Goal: Transaction & Acquisition: Book appointment/travel/reservation

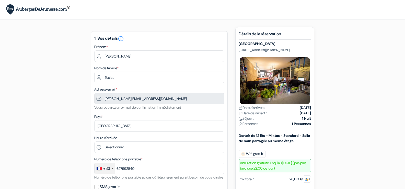
type input "6 27 59 28 40"
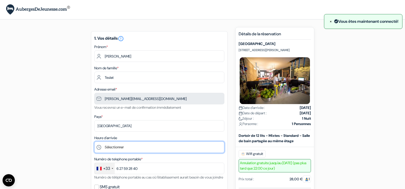
click at [123, 147] on select "Sélectionner 1:00 2:00 3:00 4:00 5:00 6:00 7:00 8:00 9:00 10:00 11:00 12:00 13:…" at bounding box center [159, 146] width 130 height 11
select select "14"
click at [94, 141] on select "Sélectionner 1:00 2:00 3:00 4:00 5:00 6:00 7:00 8:00 9:00 10:00 11:00 12:00 13:…" at bounding box center [159, 146] width 130 height 11
click at [124, 146] on select "Sélectionner 1:00 2:00 3:00 4:00 5:00 6:00 7:00 8:00 9:00 10:00 11:00 12:00 13:…" at bounding box center [159, 146] width 130 height 11
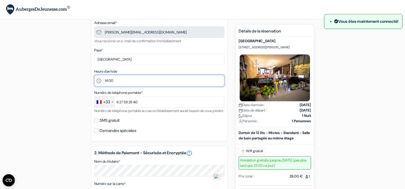
scroll to position [68, 0]
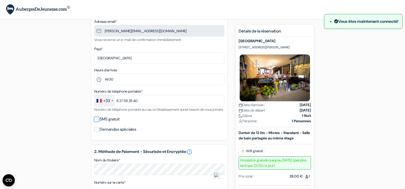
click at [94, 121] on input "SMS gratuit" at bounding box center [96, 119] width 5 height 5
checkbox input "true"
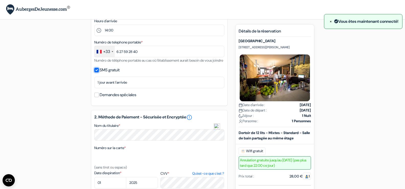
scroll to position [9, 0]
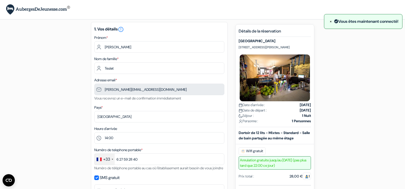
click at [329, 22] on span "×" at bounding box center [330, 21] width 2 height 5
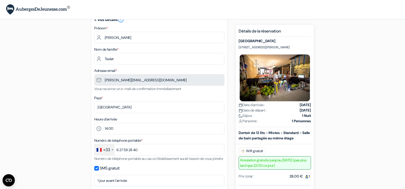
scroll to position [0, 0]
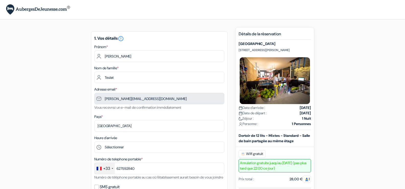
type input "6 27 59 28 40"
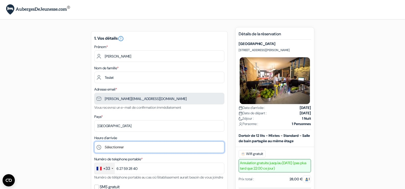
click at [147, 150] on select "Sélectionner 1:00 2:00 3:00 4:00 5:00 6:00 7:00 8:00 9:00 10:00 11:00 12:00 13:…" at bounding box center [159, 146] width 130 height 11
select select "14"
click at [94, 141] on select "Sélectionner 1:00 2:00 3:00 4:00 5:00 6:00 7:00 8:00 9:00 10:00 11:00 12:00 13:…" at bounding box center [159, 146] width 130 height 11
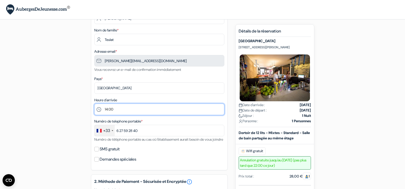
scroll to position [89, 0]
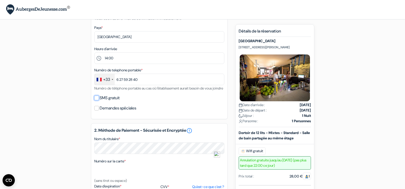
click at [97, 100] on input "SMS gratuit" at bounding box center [96, 97] width 5 height 5
checkbox input "true"
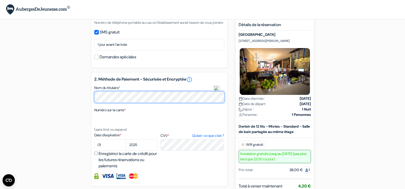
scroll to position [164, 0]
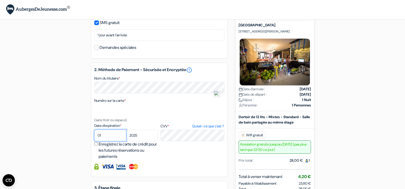
click at [103, 141] on select "01 02 03 04 05 06 07 08 09 10 11 12" at bounding box center [110, 134] width 32 height 11
select select "09"
click at [94, 136] on select "01 02 03 04 05 06 07 08 09 10 11 12" at bounding box center [110, 134] width 32 height 11
click at [137, 140] on select "2025 2026 2027 2028 2029 2030 2031 2032 2033 2034 2035 2036 2037 2038 2039 2040…" at bounding box center [142, 134] width 32 height 11
select select "2027"
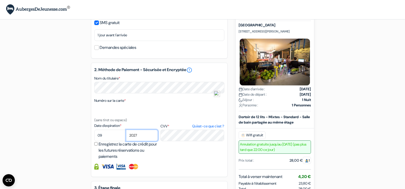
click at [126, 136] on select "2025 2026 2027 2028 2029 2030 2031 2032 2033 2034 2035 2036 2037 2038 2039 2040…" at bounding box center [142, 134] width 32 height 11
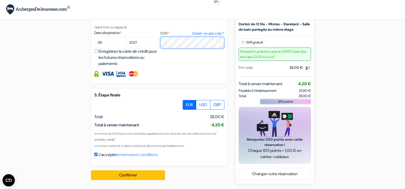
scroll to position [263, 0]
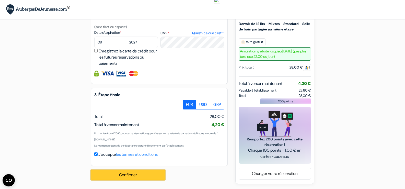
click at [112, 174] on button "Confirmer Loading..." at bounding box center [128, 175] width 74 height 10
